Goal: Task Accomplishment & Management: Manage account settings

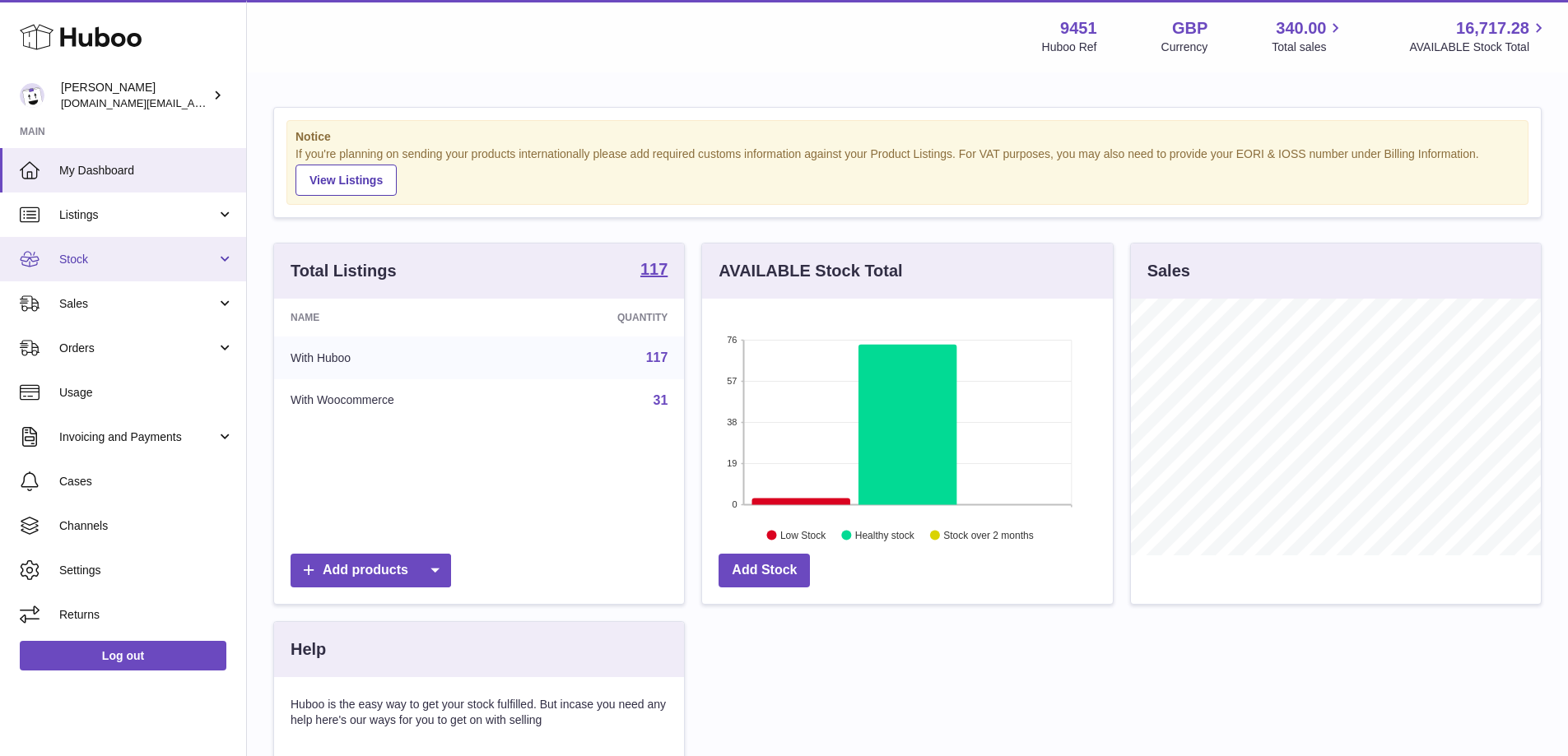
scroll to position [256, 411]
click at [188, 271] on link "Stock" at bounding box center [123, 259] width 246 height 44
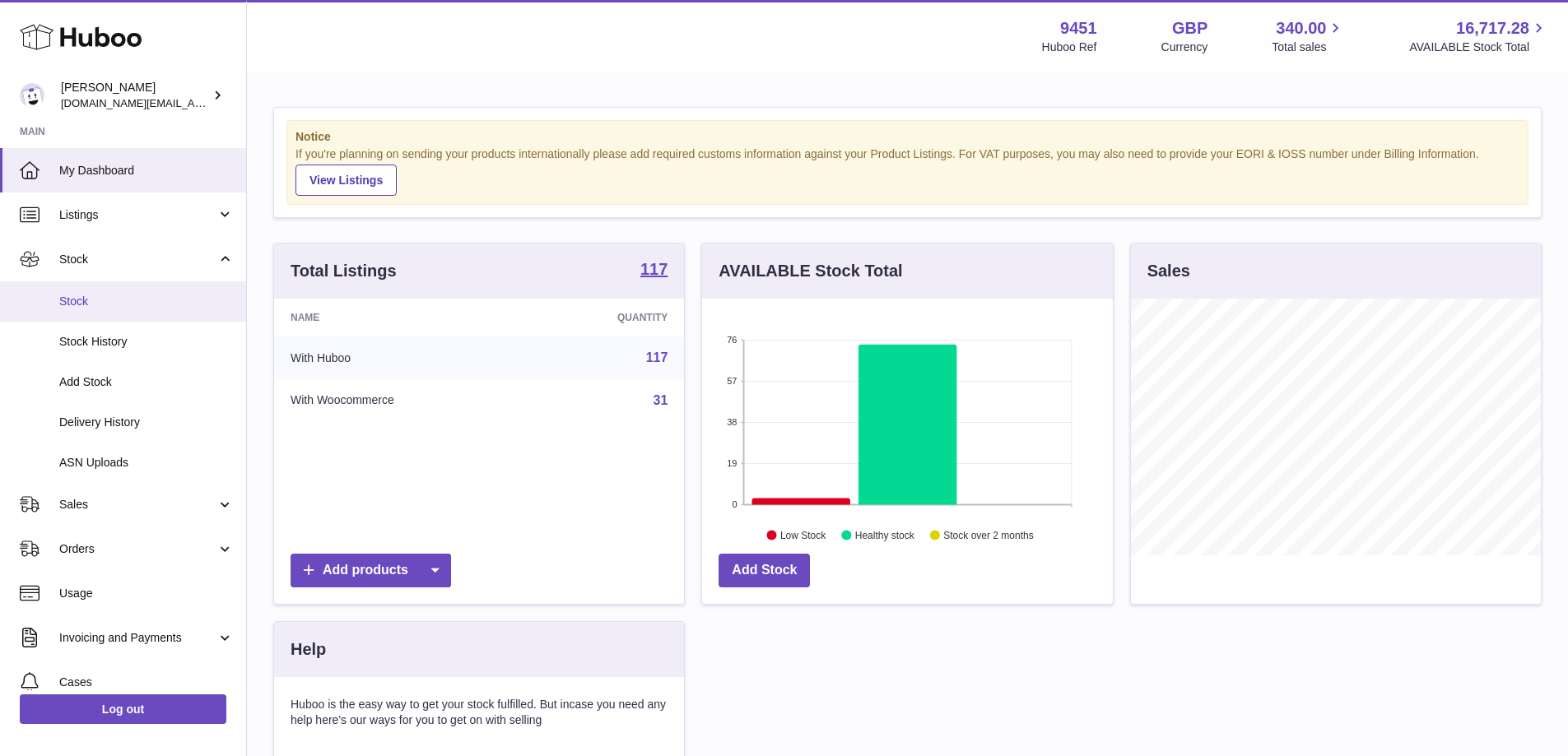
click at [184, 316] on link "Stock" at bounding box center [123, 301] width 246 height 40
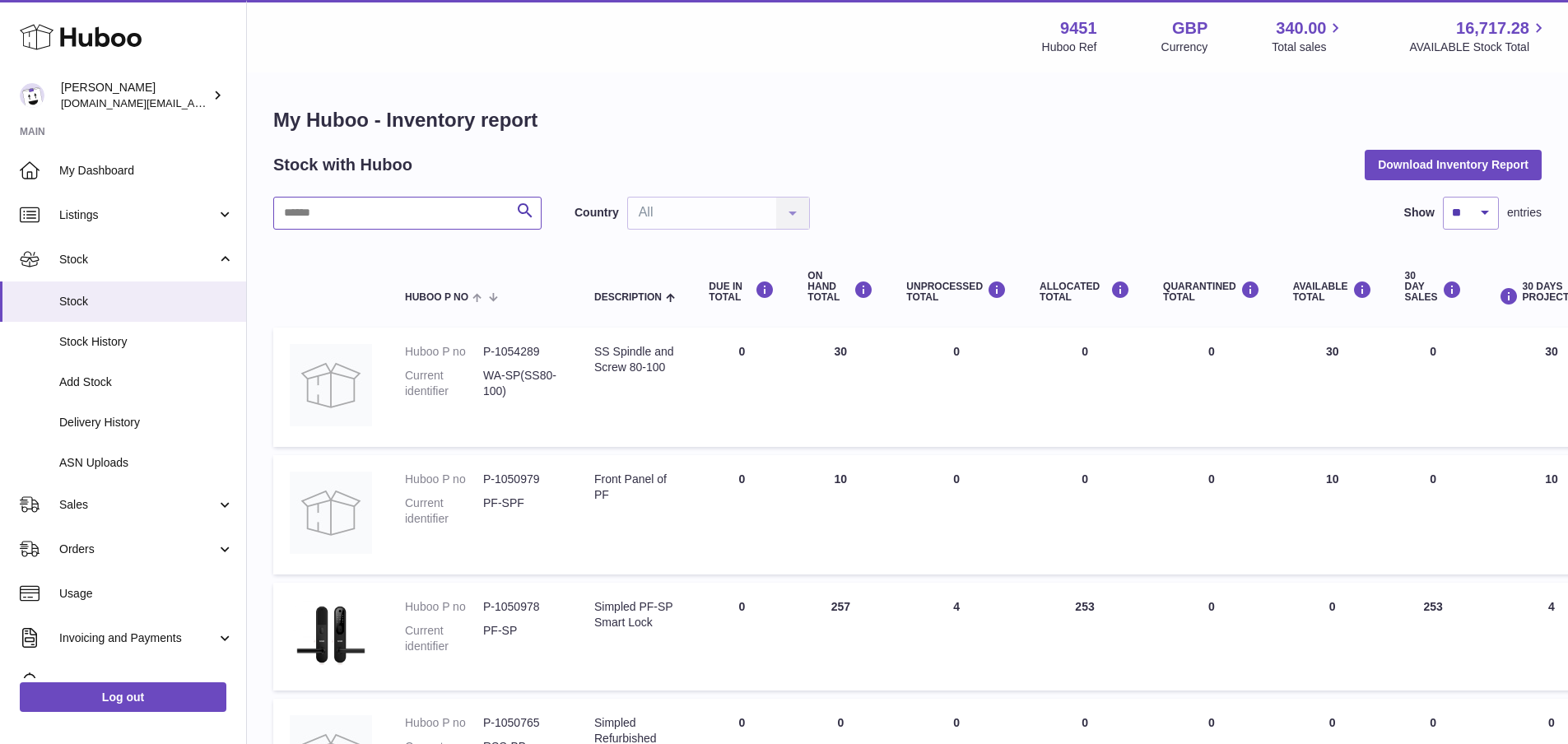
click at [392, 222] on input "text" at bounding box center [408, 213] width 268 height 33
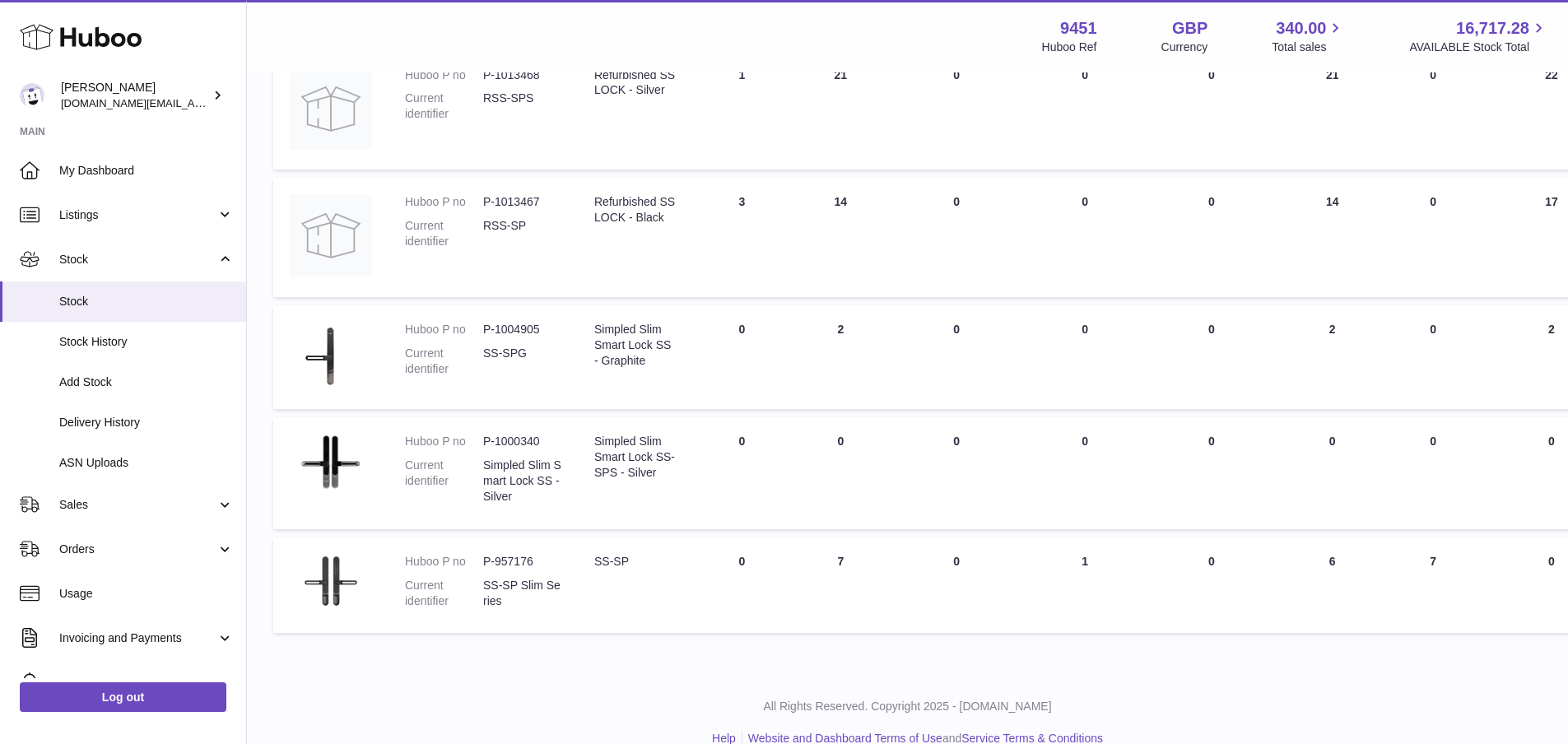
scroll to position [531, 0]
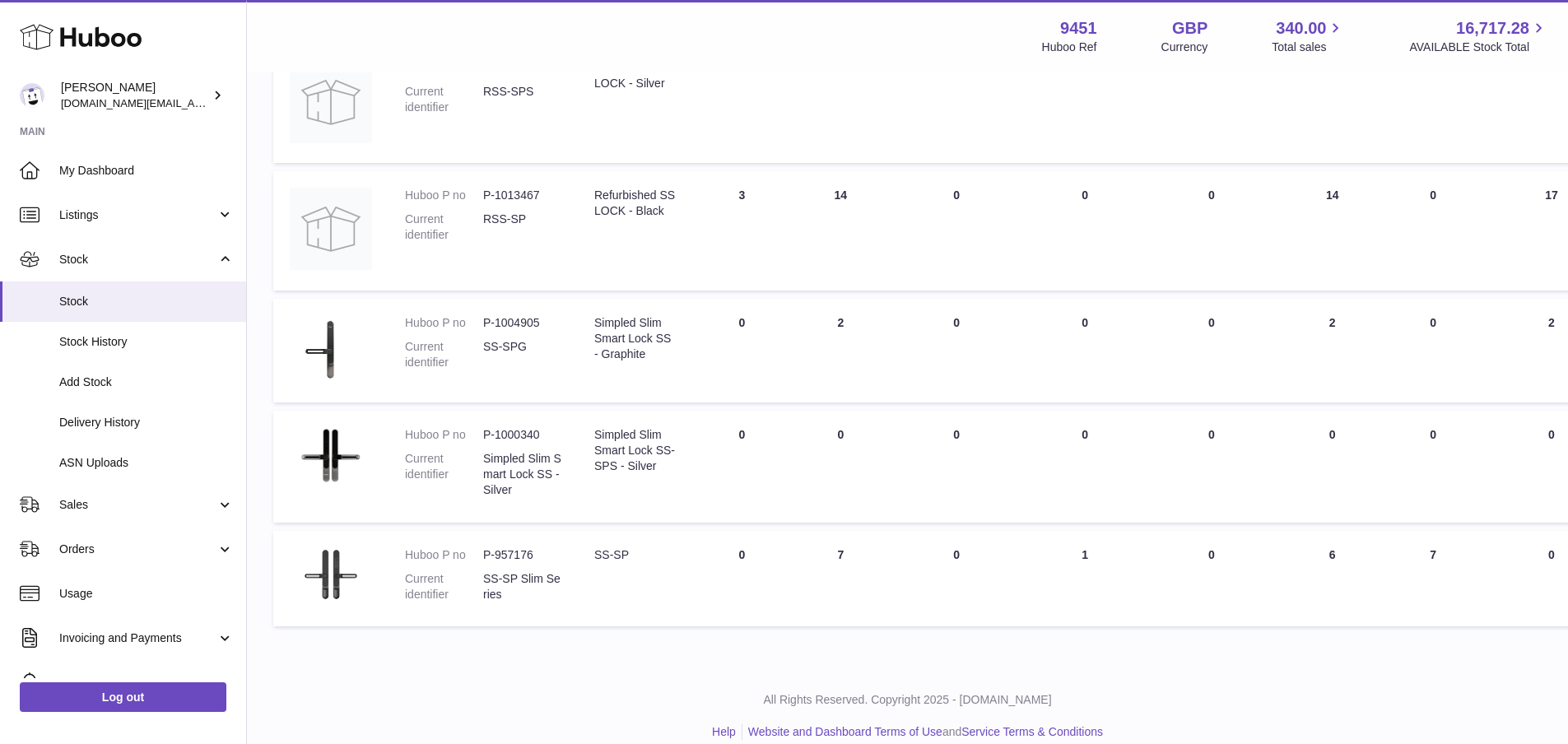
type input "*****"
